Goal: Find specific page/section: Find specific page/section

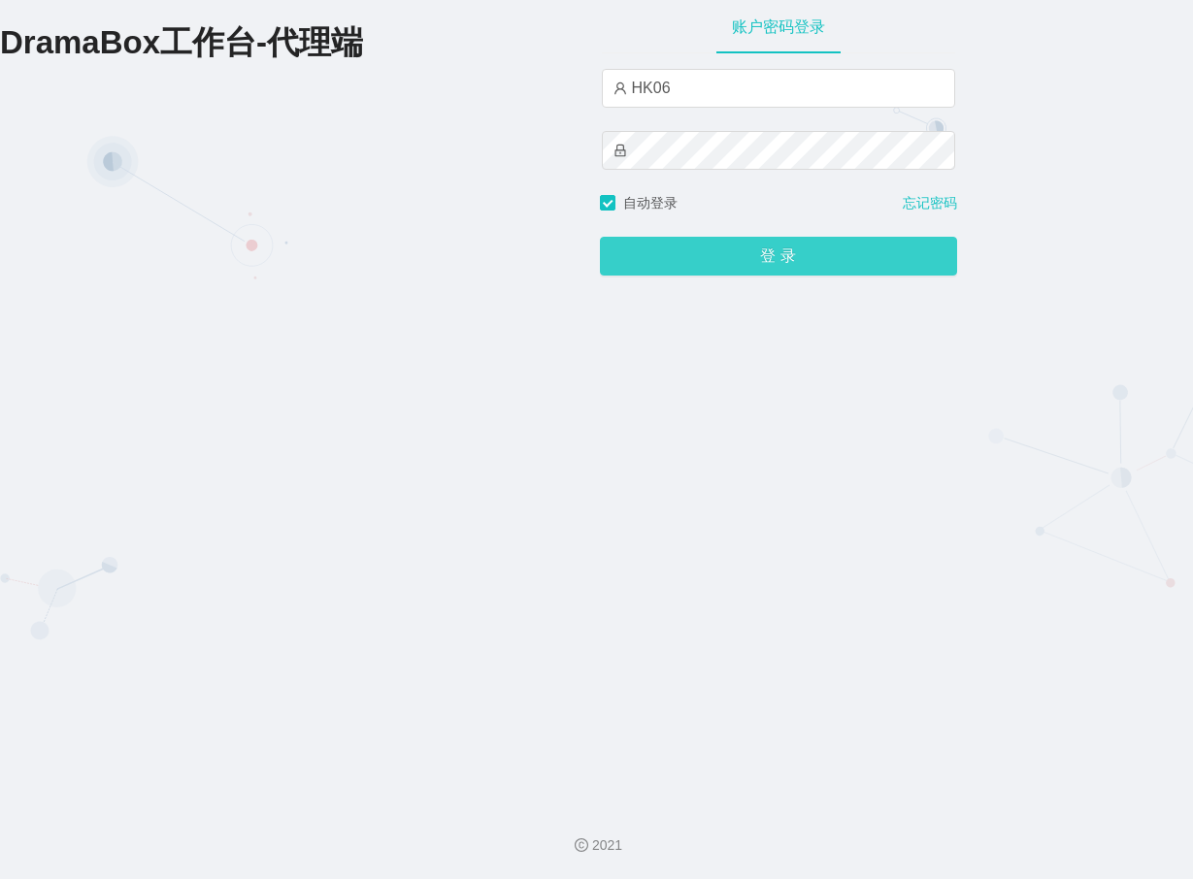
drag, startPoint x: 741, startPoint y: 234, endPoint x: 741, endPoint y: 246, distance: 11.6
click at [741, 235] on div "登 录" at bounding box center [778, 245] width 357 height 62
click at [741, 246] on button "登 录" at bounding box center [778, 256] width 357 height 39
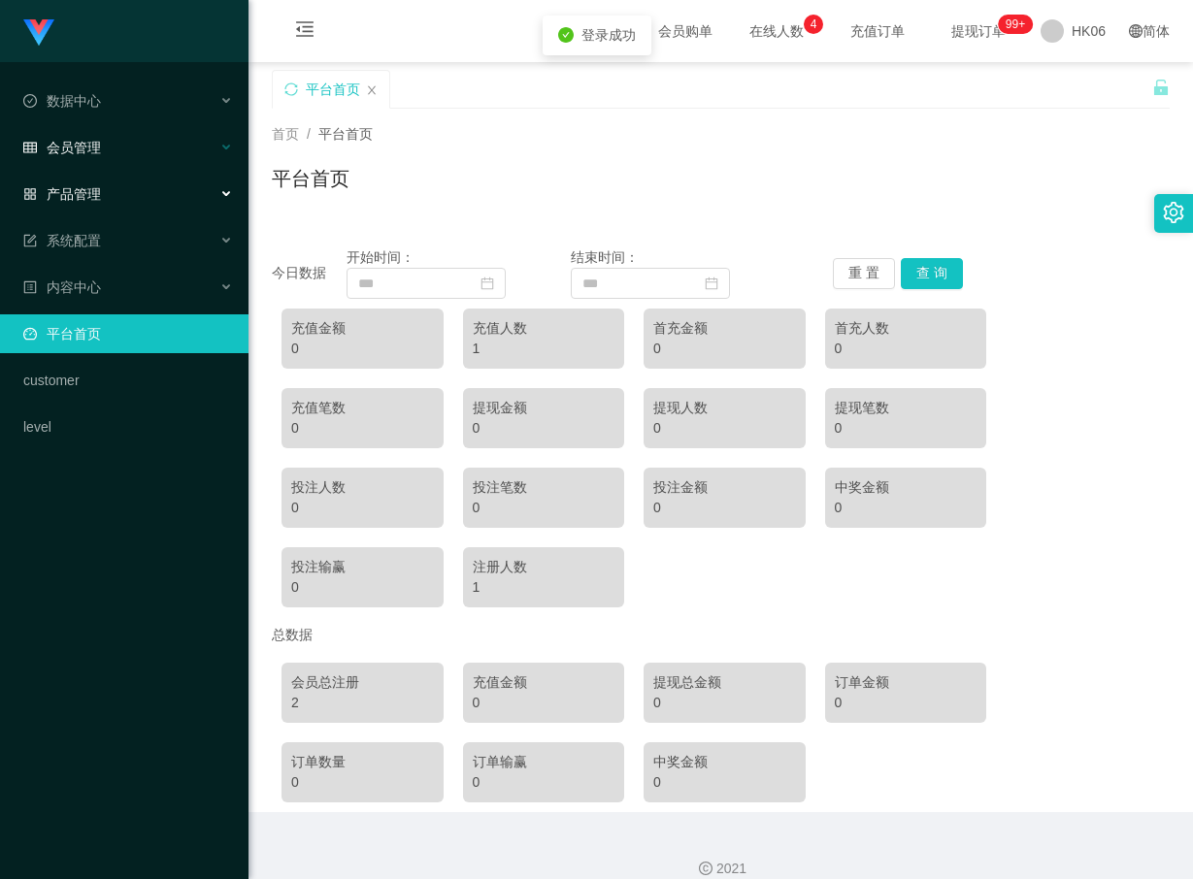
click at [91, 154] on span "会员管理" at bounding box center [62, 148] width 78 height 16
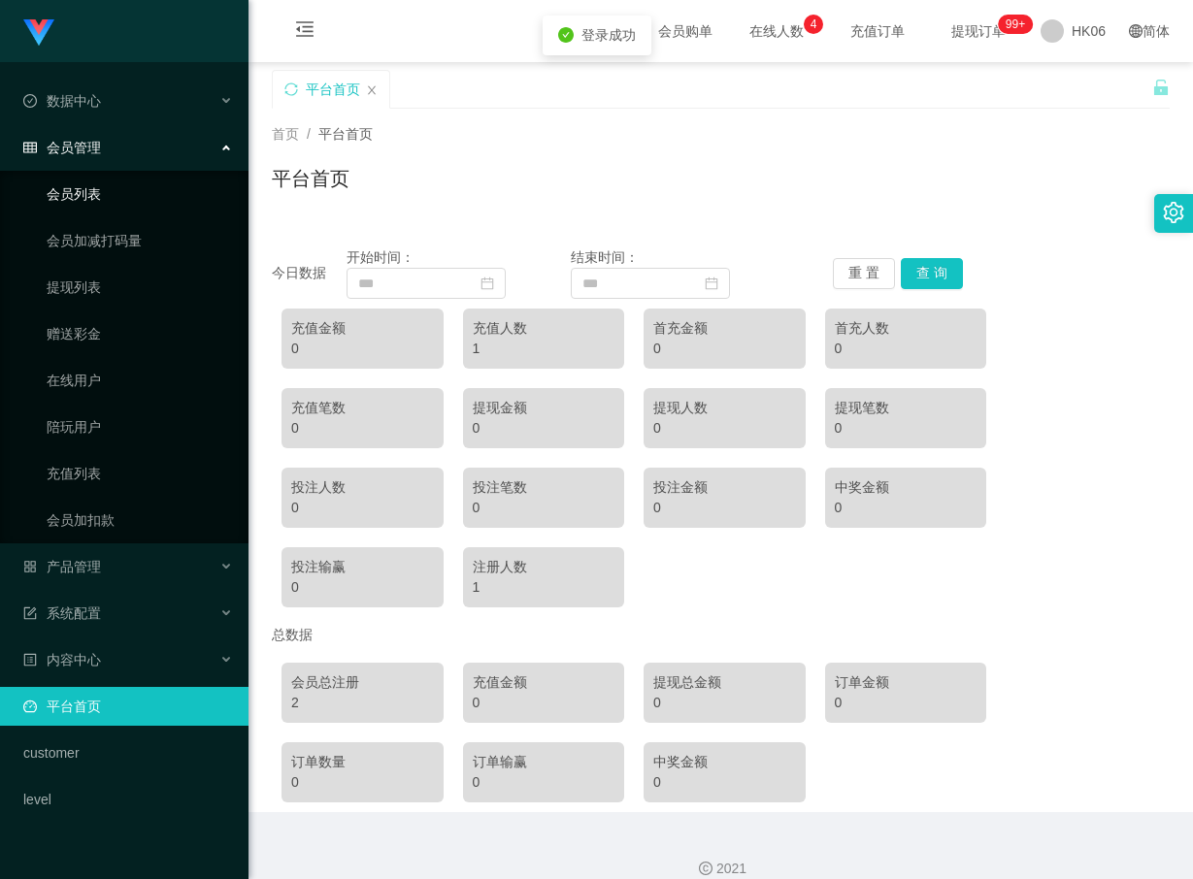
click at [92, 198] on link "会员列表" at bounding box center [140, 194] width 186 height 39
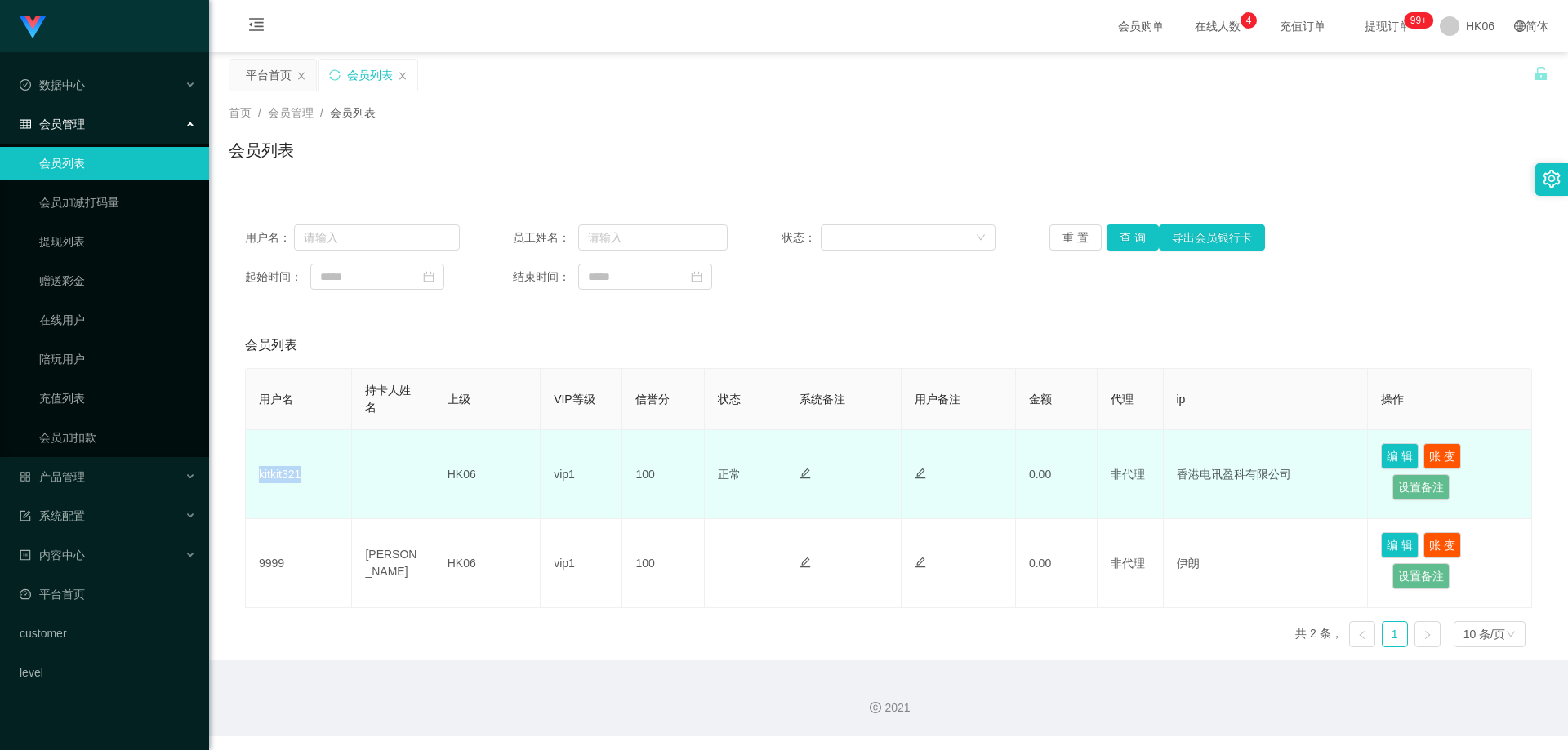
drag, startPoint x: 315, startPoint y: 473, endPoint x: 259, endPoint y: 476, distance: 56.1
click at [259, 476] on td "kitkit321" at bounding box center [299, 475] width 106 height 89
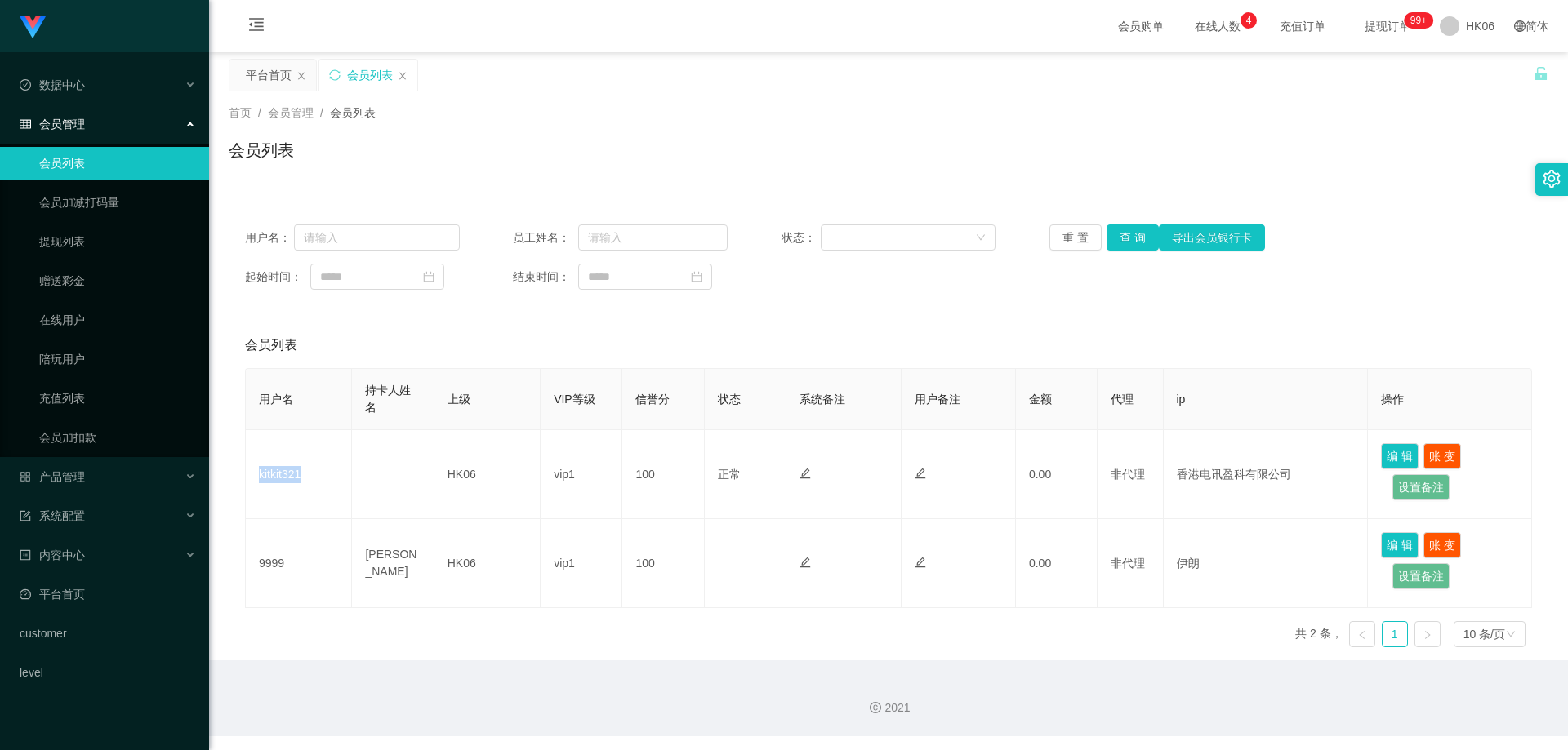
copy td "kitkit321"
